Goal: Information Seeking & Learning: Learn about a topic

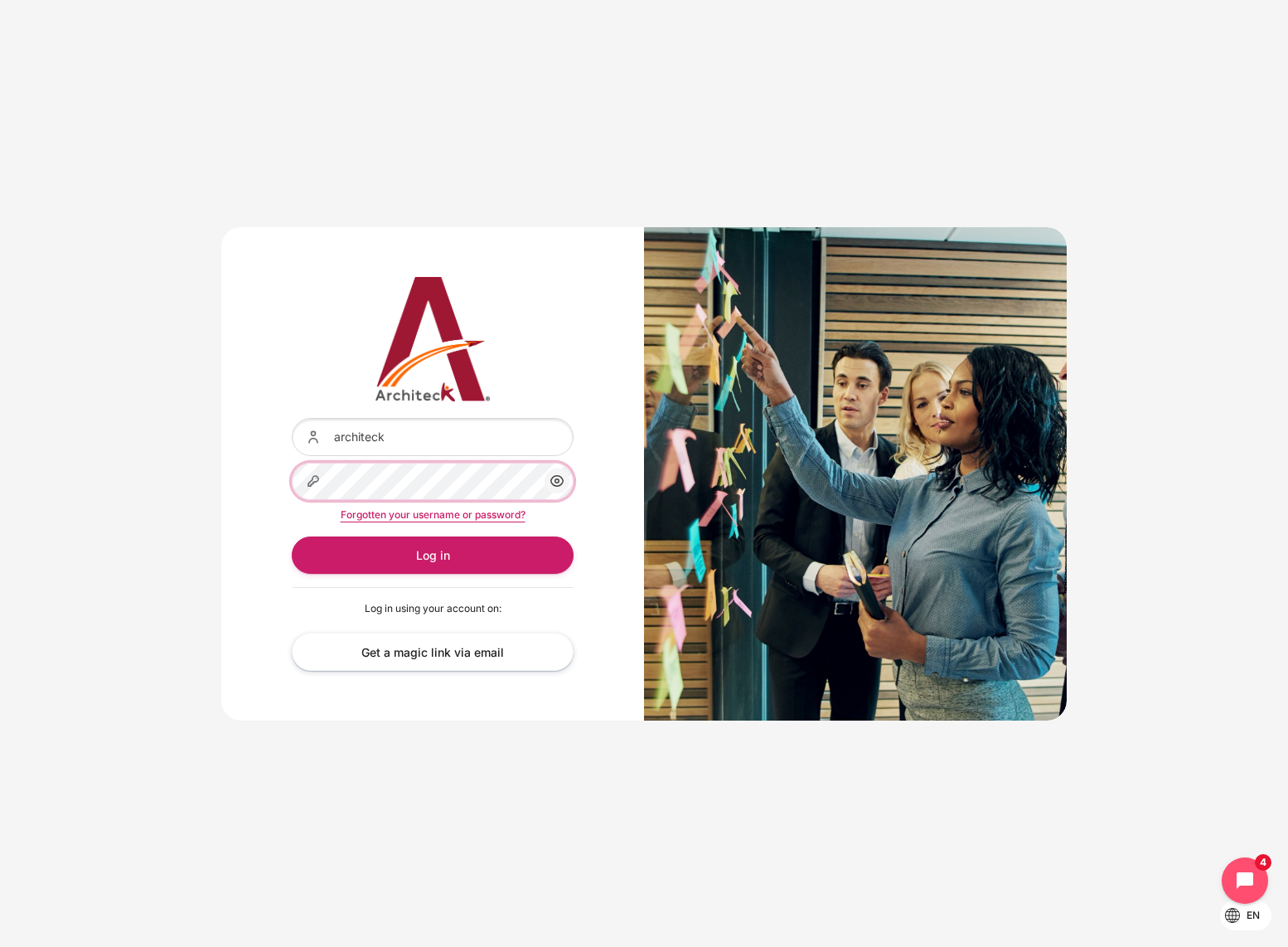
click at [433, 555] on button "Log in" at bounding box center [433, 555] width 282 height 38
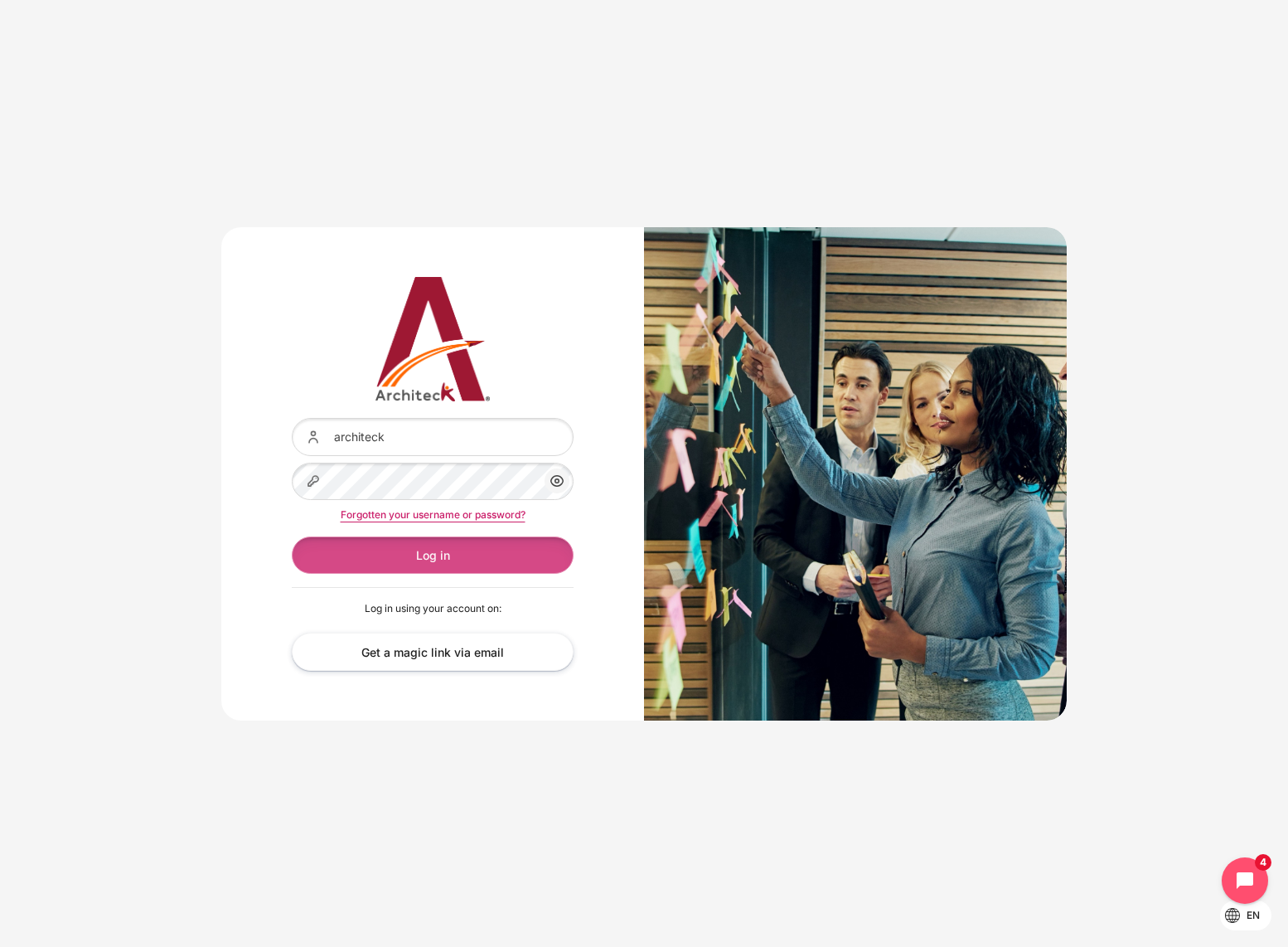
click at [374, 560] on button "Log in" at bounding box center [433, 555] width 282 height 38
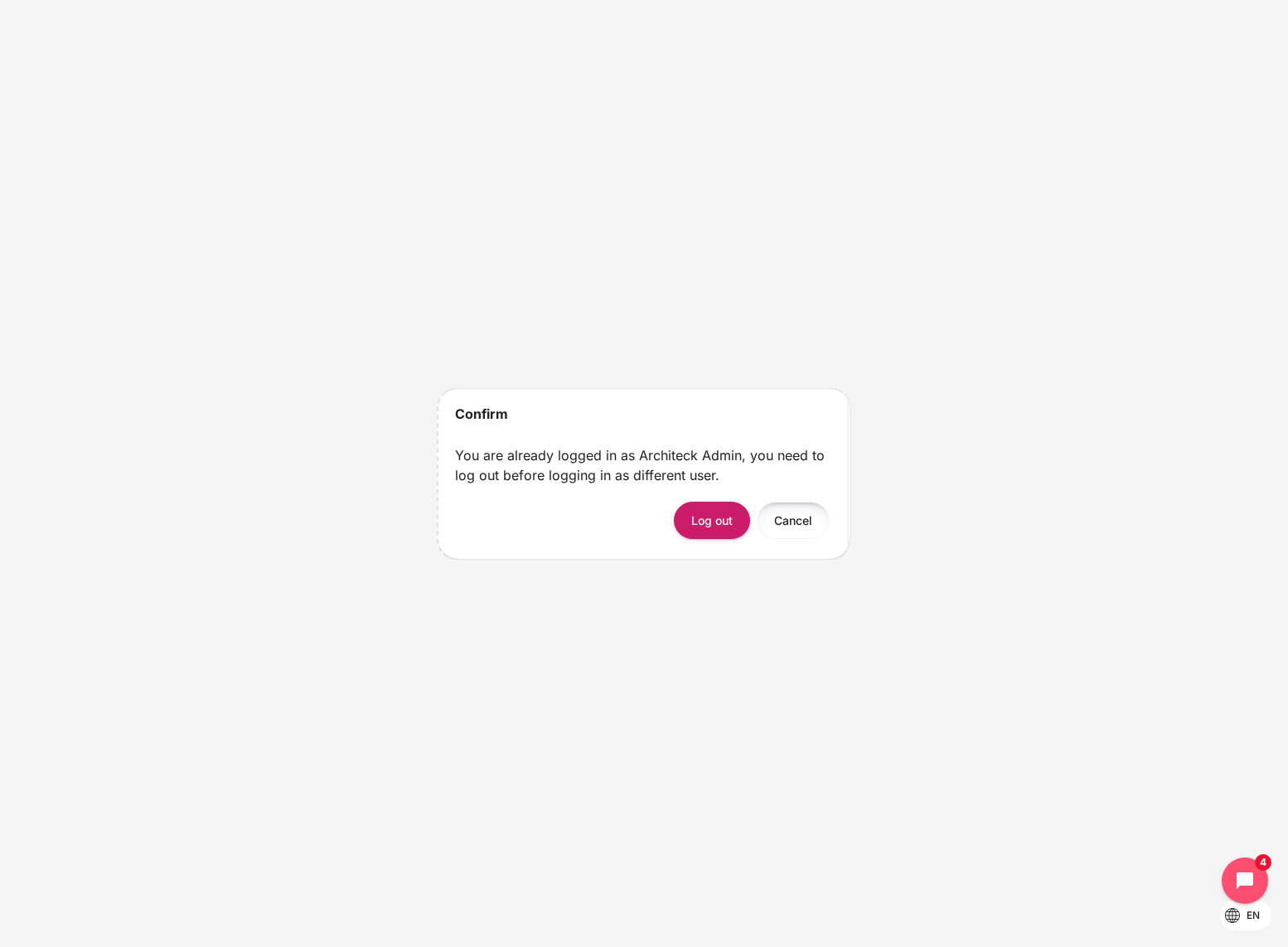
click at [777, 523] on button "Cancel" at bounding box center [793, 521] width 73 height 38
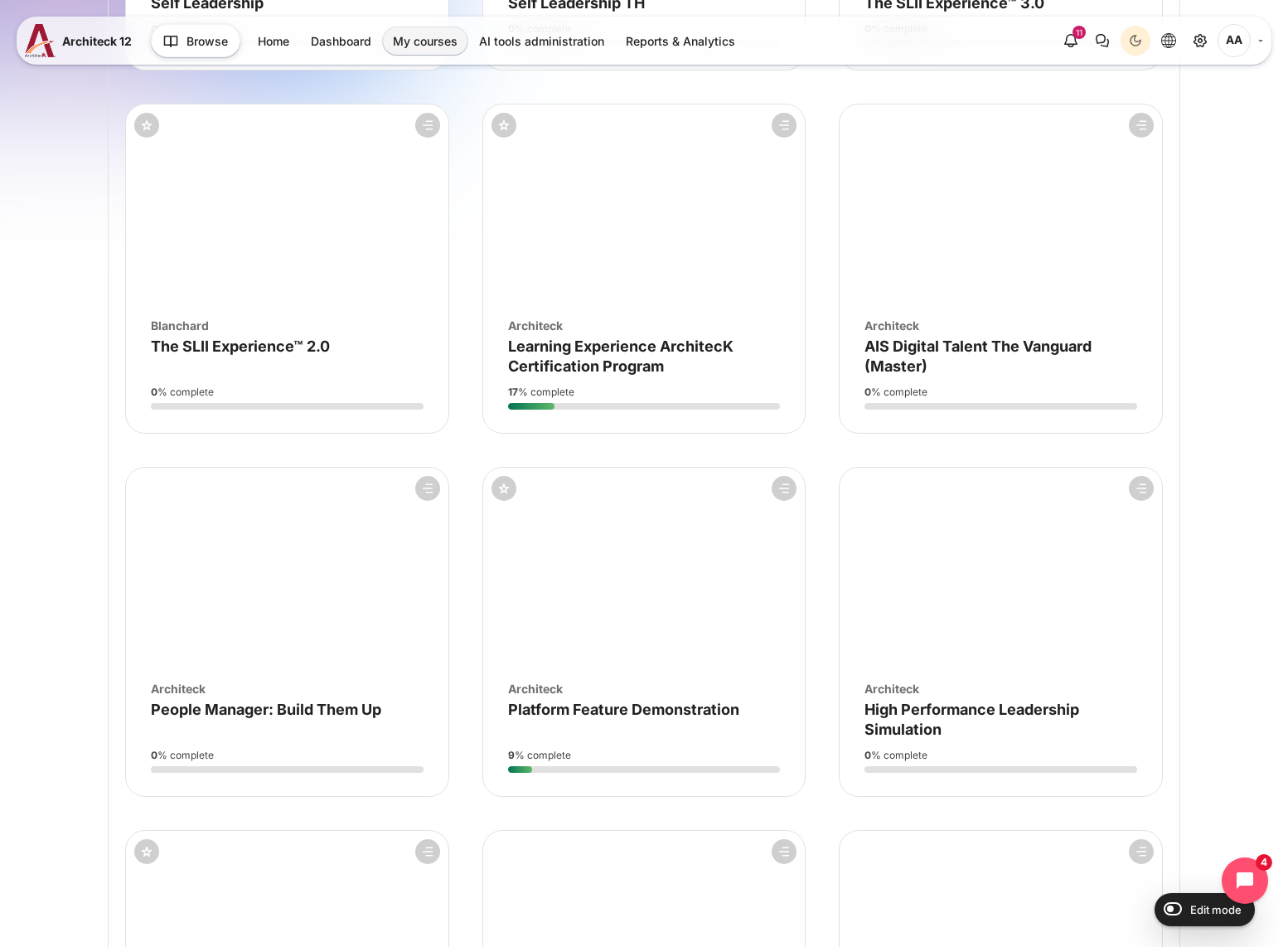
scroll to position [513, 0]
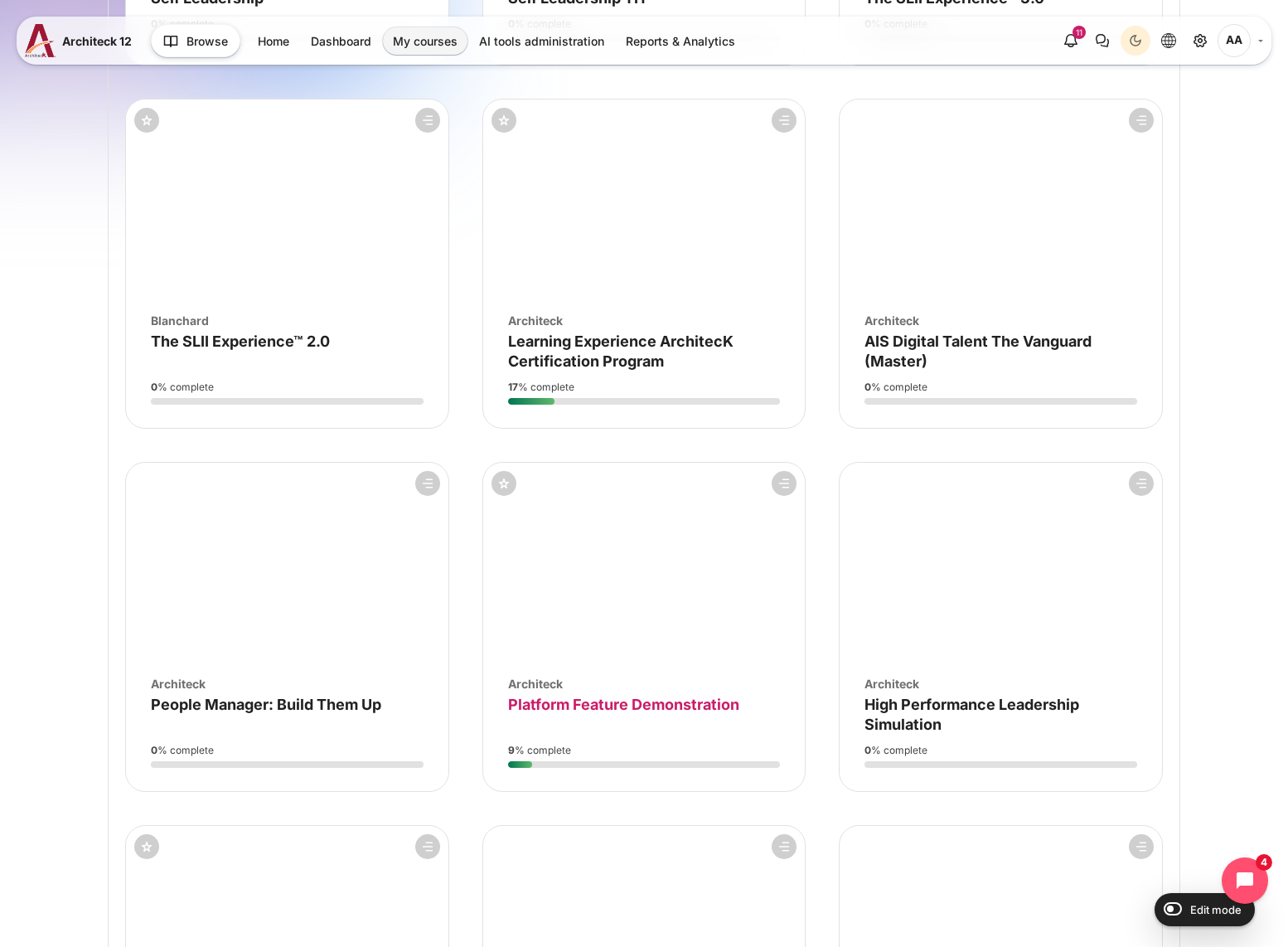
click at [589, 698] on span "Platform Feature Demonstration" at bounding box center [623, 703] width 231 height 17
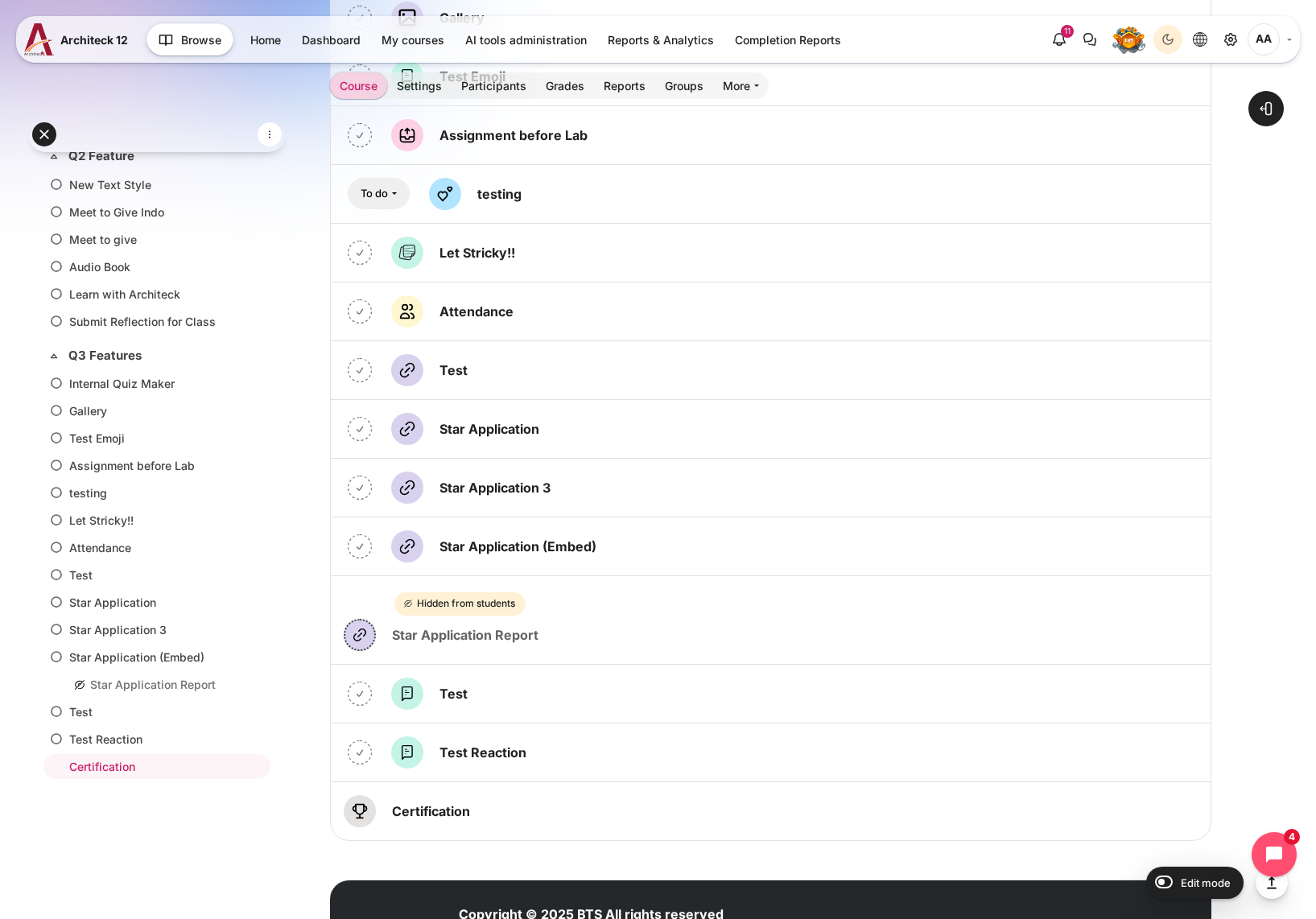
scroll to position [4567, 0]
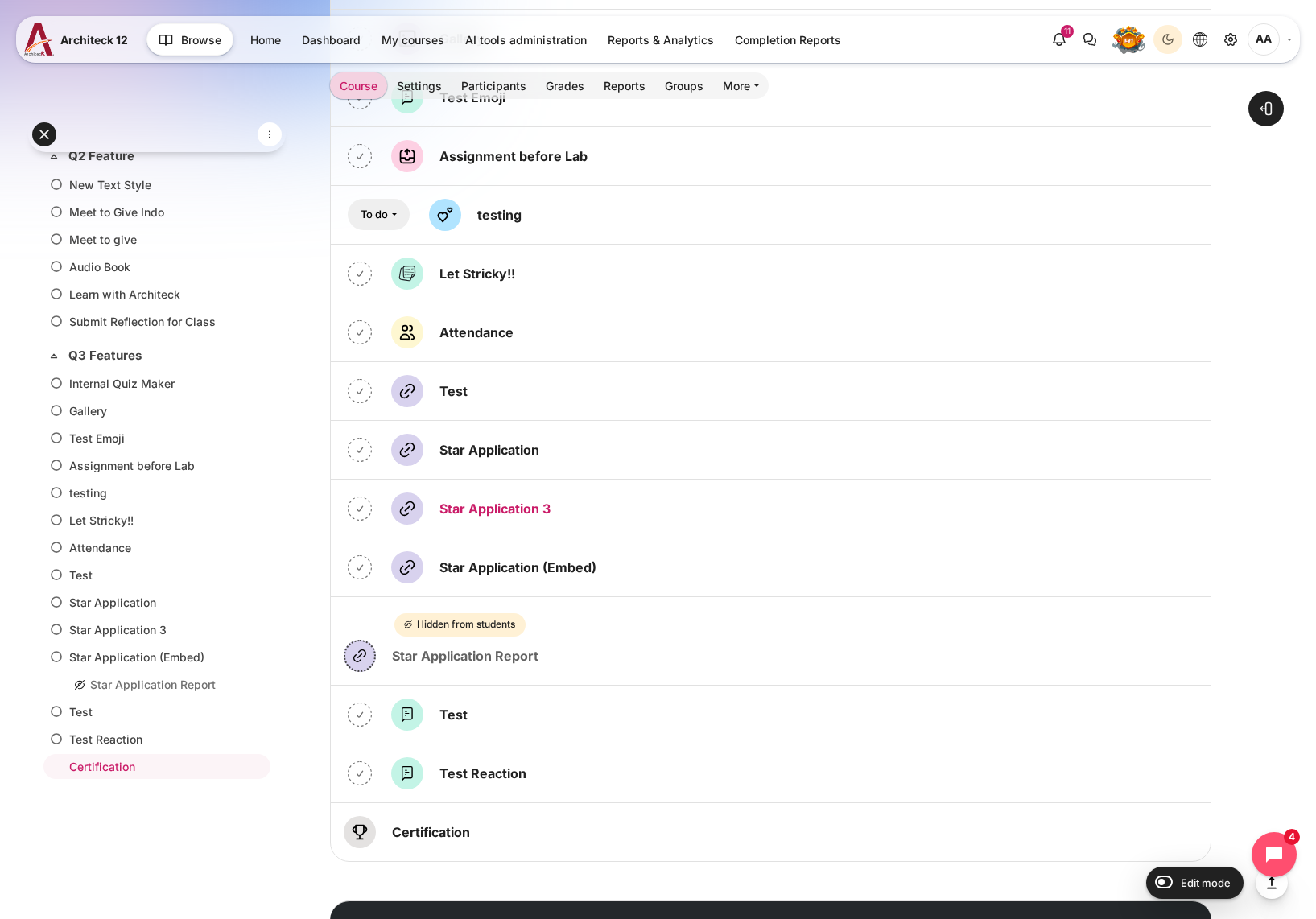
click at [498, 511] on link "Star Application 3 URL" at bounding box center [495, 509] width 111 height 17
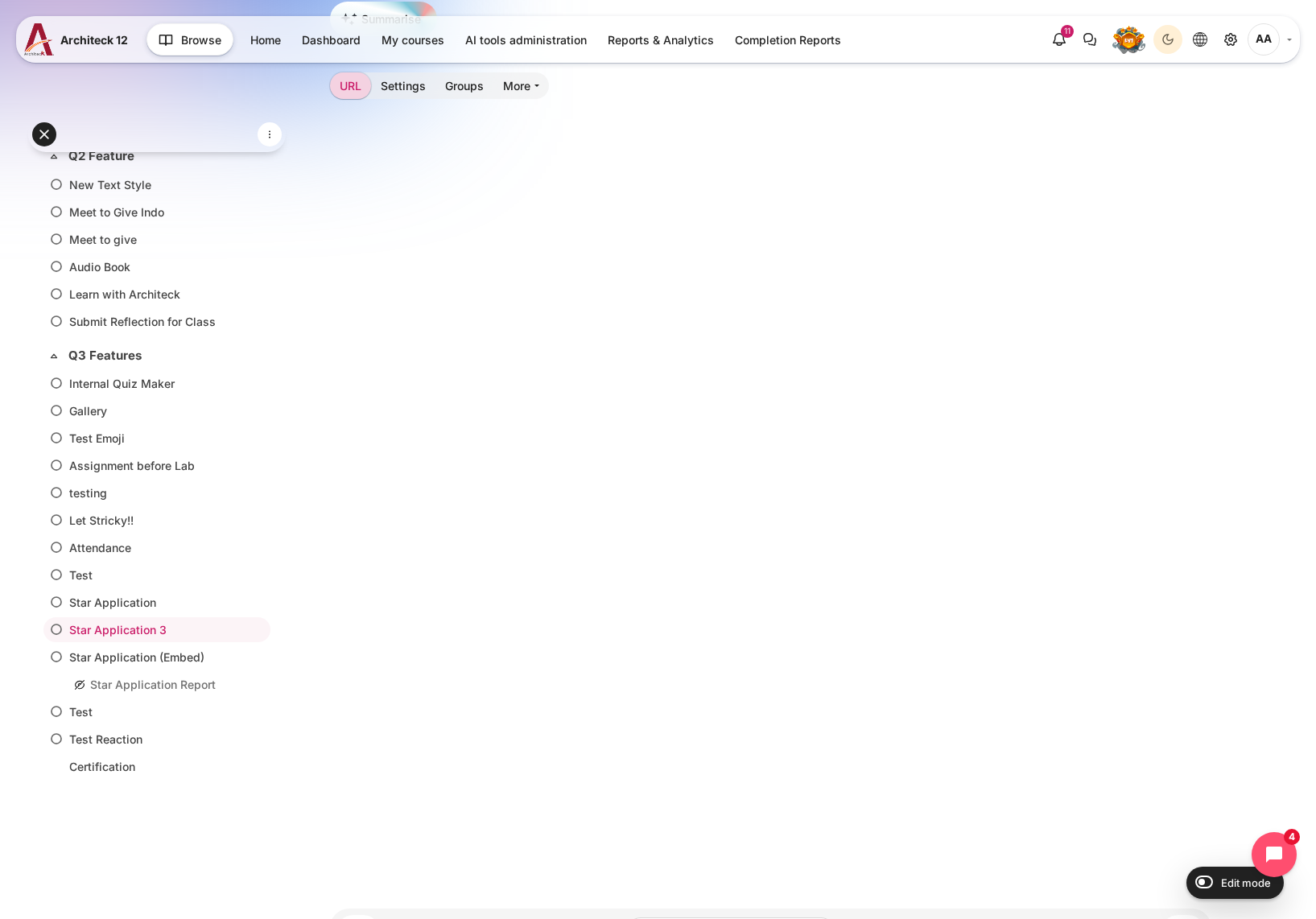
scroll to position [328, 0]
